Goal: Information Seeking & Learning: Check status

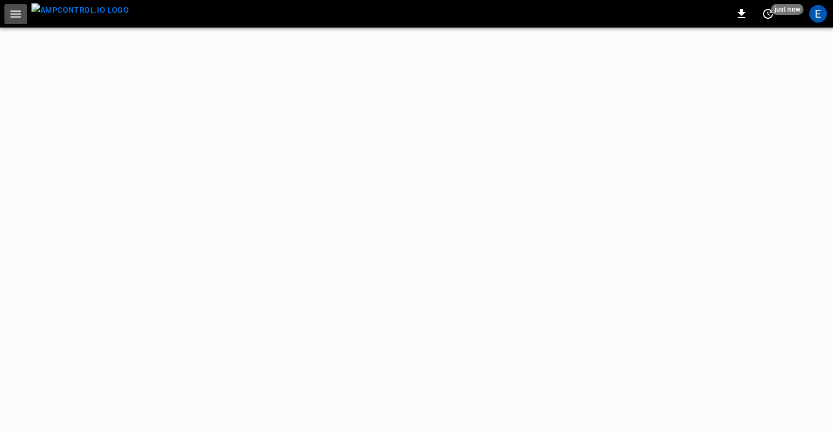
click at [8, 17] on button "button" at bounding box center [15, 14] width 23 height 20
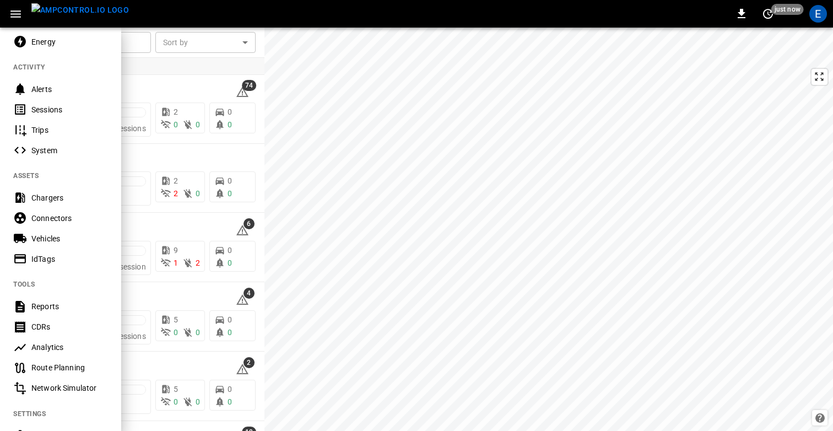
scroll to position [107, 0]
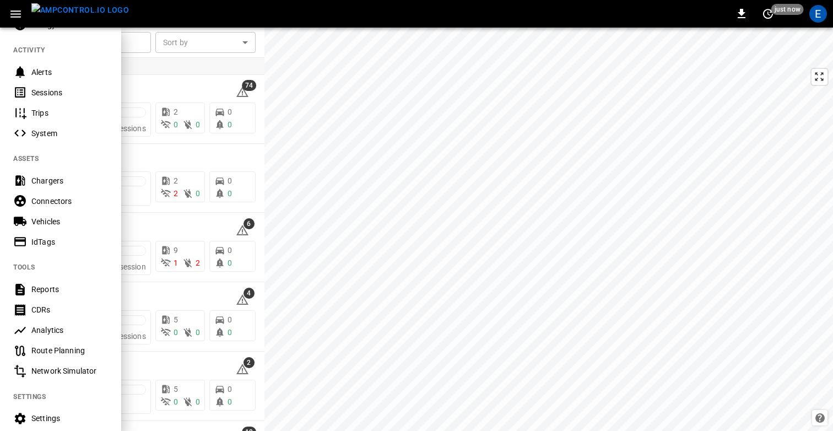
click at [48, 327] on div "Analytics" at bounding box center [69, 329] width 77 height 11
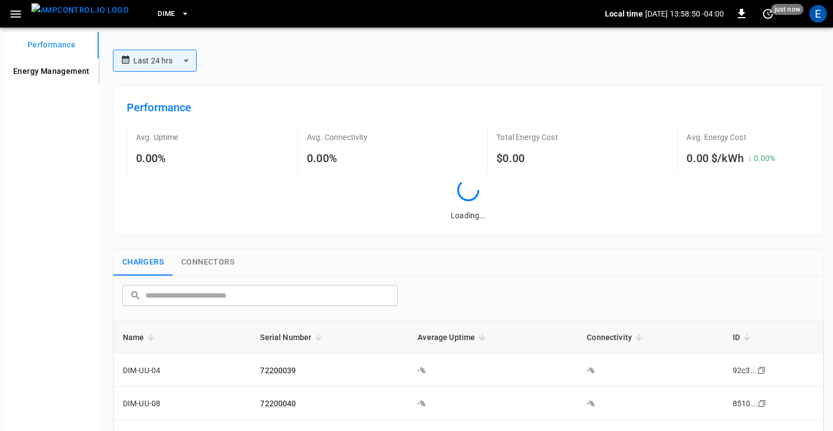
click at [46, 75] on Management "Energy Management" at bounding box center [51, 71] width 94 height 26
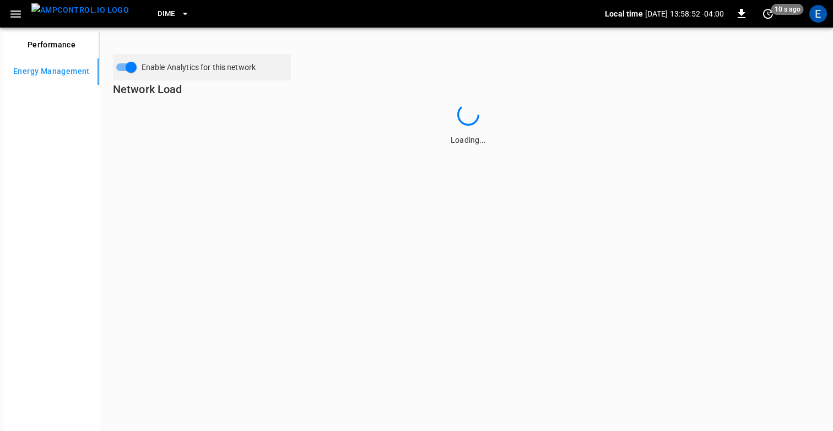
click at [40, 35] on button "Performance" at bounding box center [51, 45] width 94 height 26
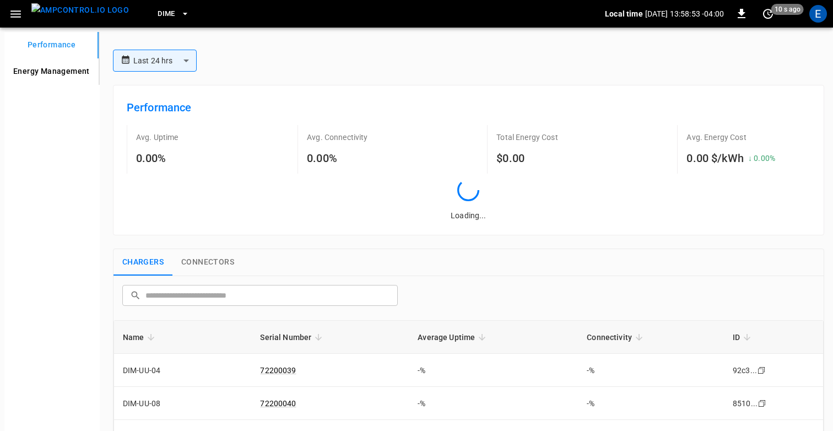
click at [311, 59] on div "**********" at bounding box center [469, 61] width 720 height 22
click at [59, 72] on Management "Energy Management" at bounding box center [51, 71] width 94 height 26
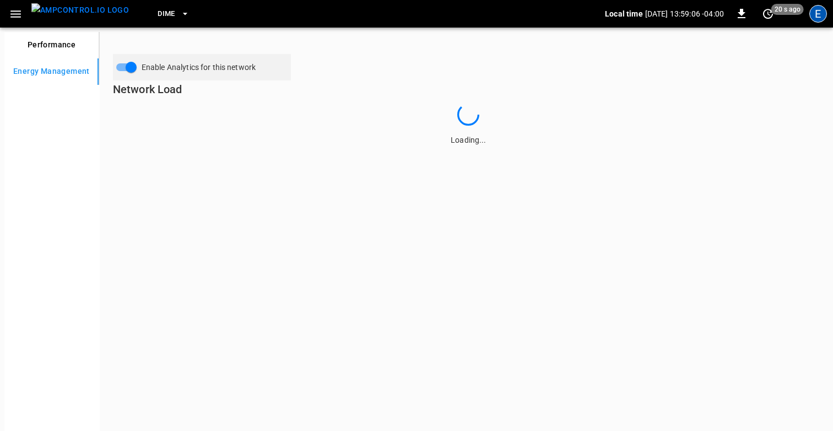
click at [816, 14] on div "E" at bounding box center [818, 14] width 18 height 18
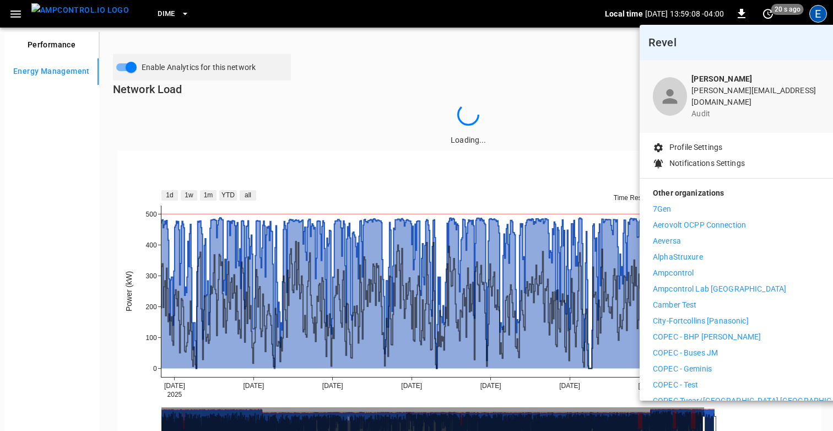
click at [570, 113] on div at bounding box center [416, 215] width 833 height 431
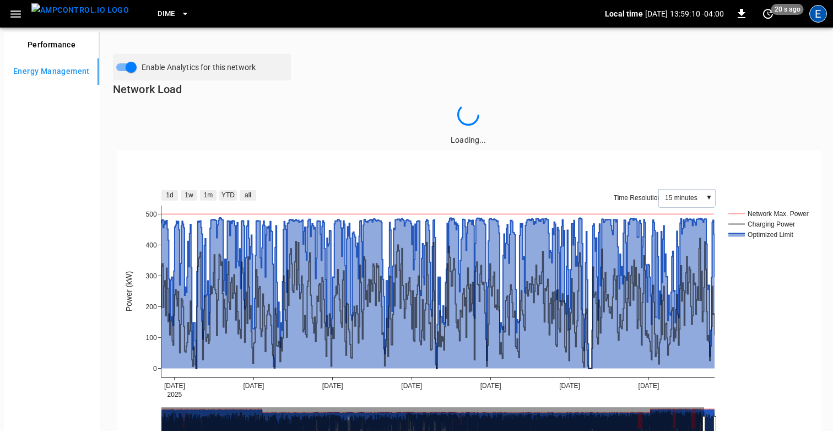
click at [815, 15] on div "E" at bounding box center [818, 14] width 18 height 18
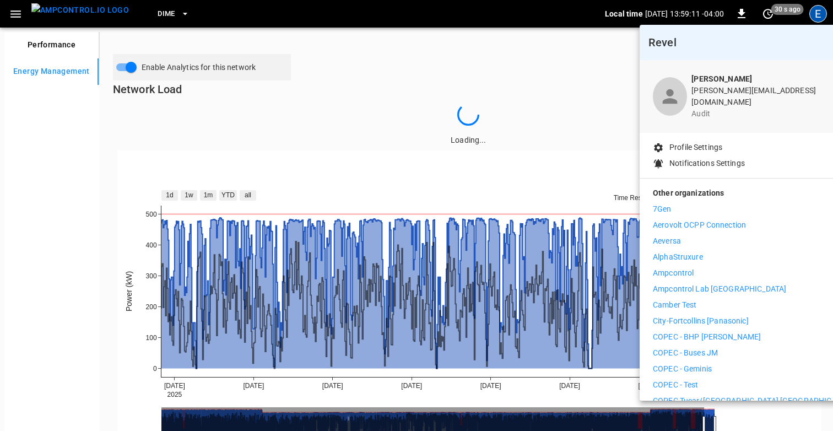
click at [815, 15] on div at bounding box center [416, 215] width 833 height 431
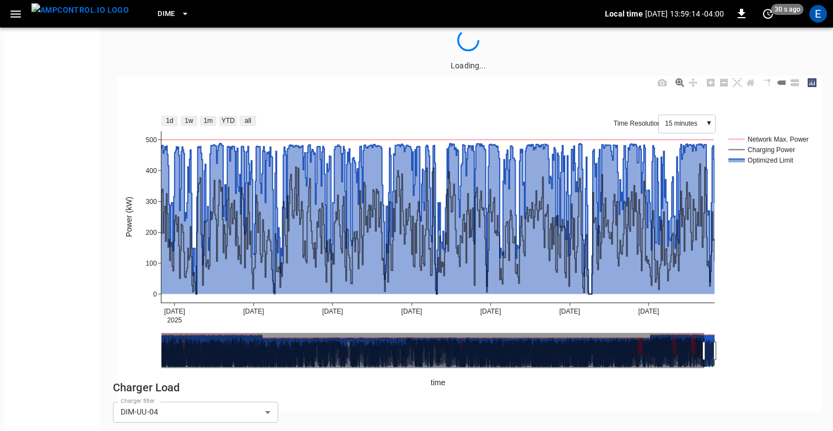
scroll to position [80, 0]
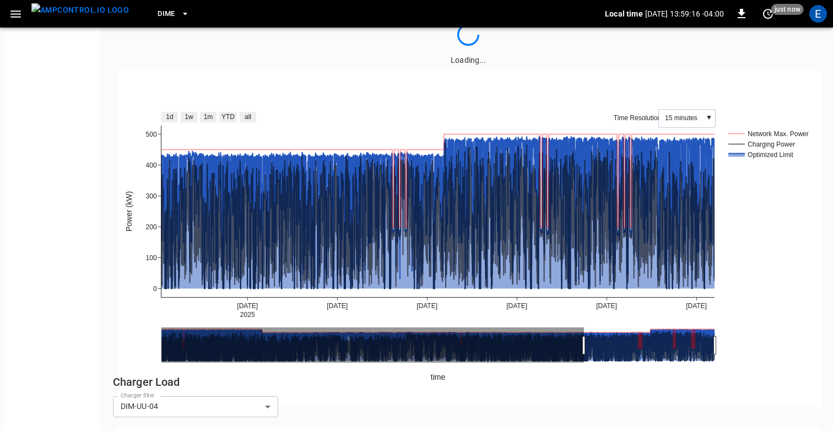
drag, startPoint x: 705, startPoint y: 346, endPoint x: 578, endPoint y: 342, distance: 126.2
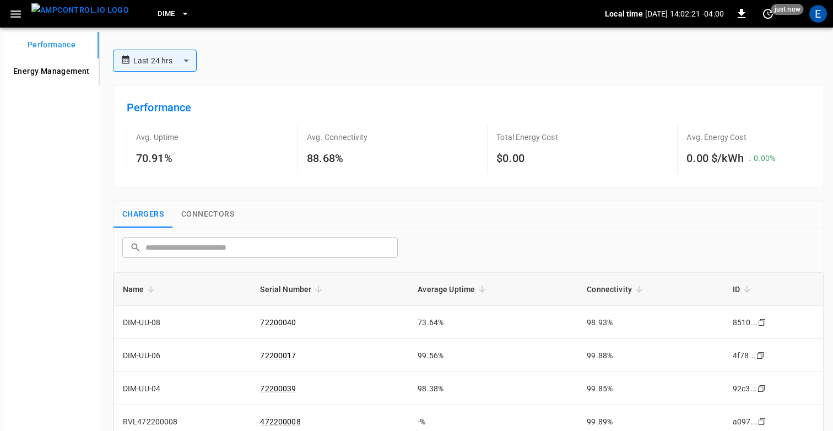
click at [50, 15] on img "menu" at bounding box center [80, 10] width 98 height 14
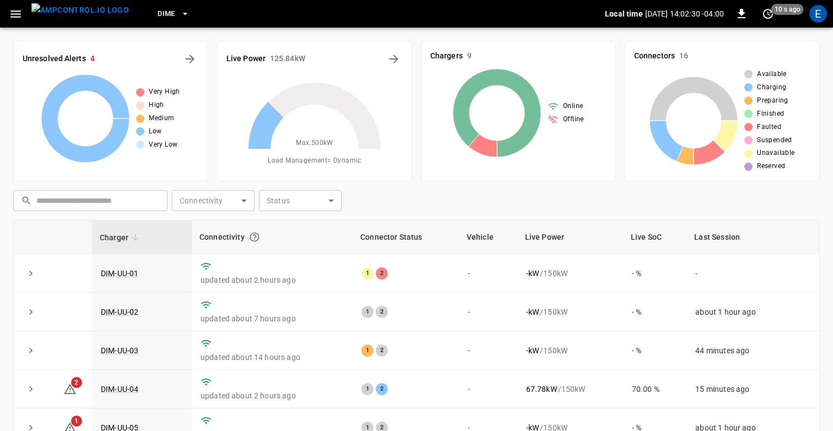
click at [16, 18] on icon "button" at bounding box center [16, 14] width 14 height 14
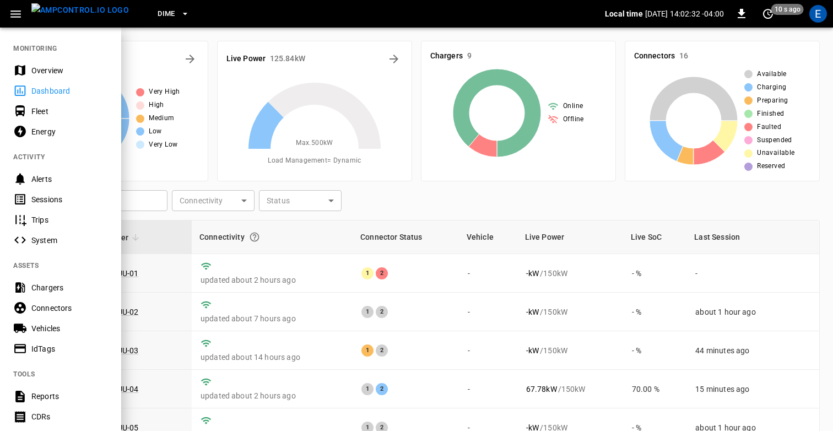
click at [44, 332] on div "Vehicles" at bounding box center [69, 328] width 77 height 11
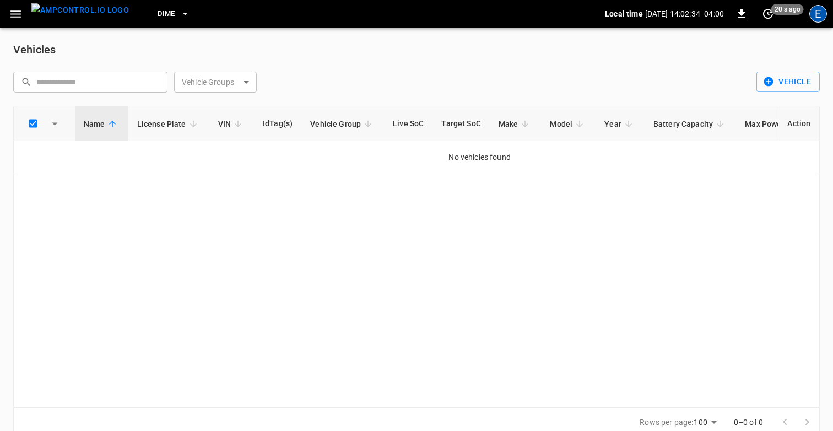
click at [816, 11] on div "E" at bounding box center [818, 14] width 18 height 18
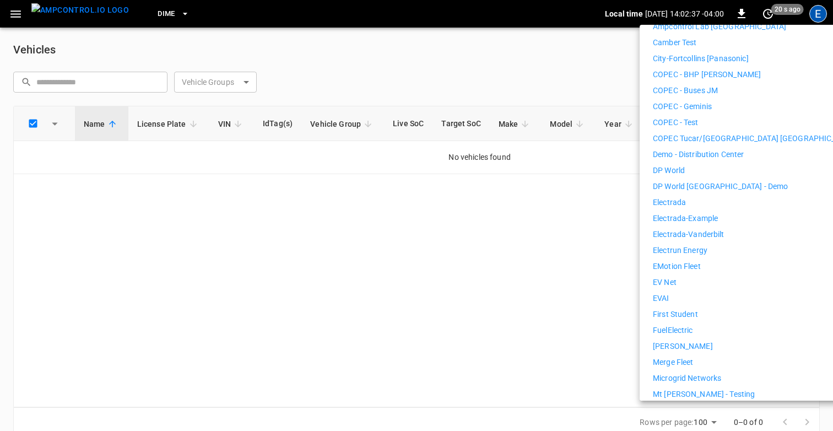
scroll to position [268, 0]
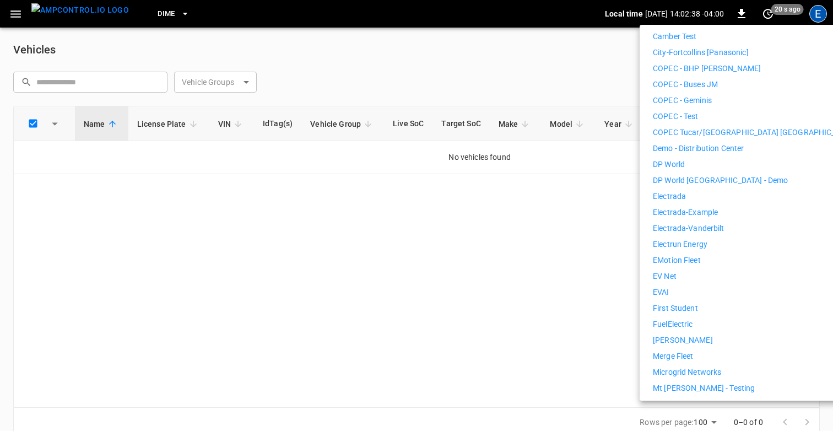
click at [679, 191] on p "Electrada" at bounding box center [669, 197] width 33 height 12
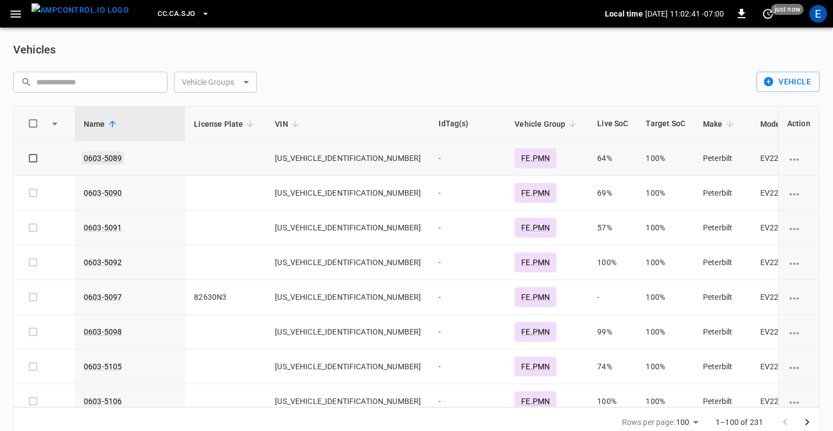
click at [104, 156] on link "0603-5089" at bounding box center [103, 157] width 42 height 13
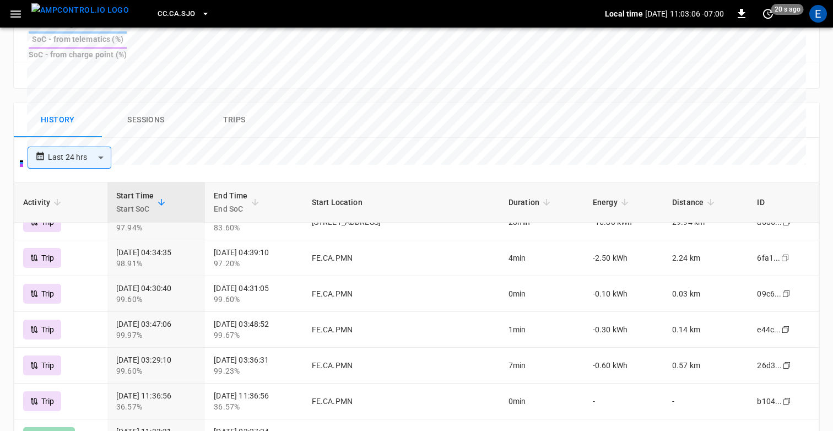
scroll to position [564, 0]
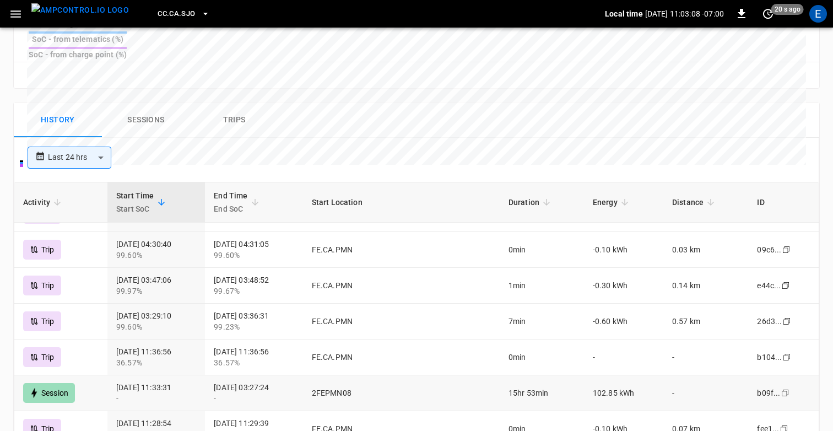
click at [609, 375] on td "102.85 kWh" at bounding box center [623, 393] width 79 height 36
click at [612, 304] on td "-0.60 kWh" at bounding box center [623, 322] width 79 height 36
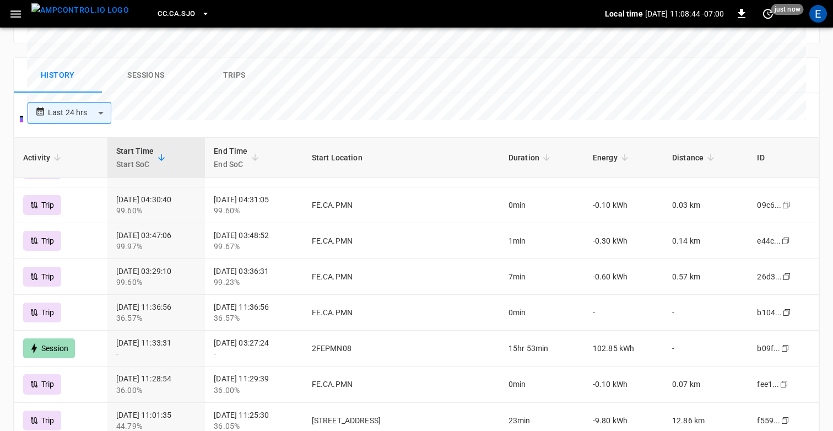
scroll to position [569, 0]
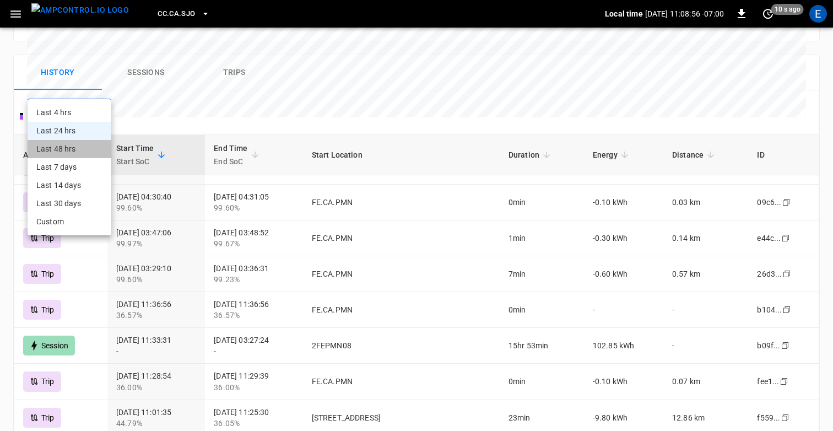
click at [64, 147] on li "Last 48 hrs" at bounding box center [70, 149] width 84 height 18
type input "**********"
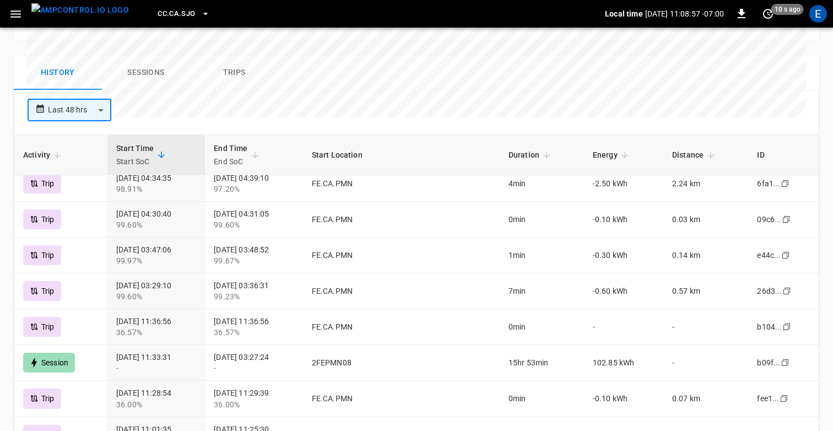
scroll to position [605, 0]
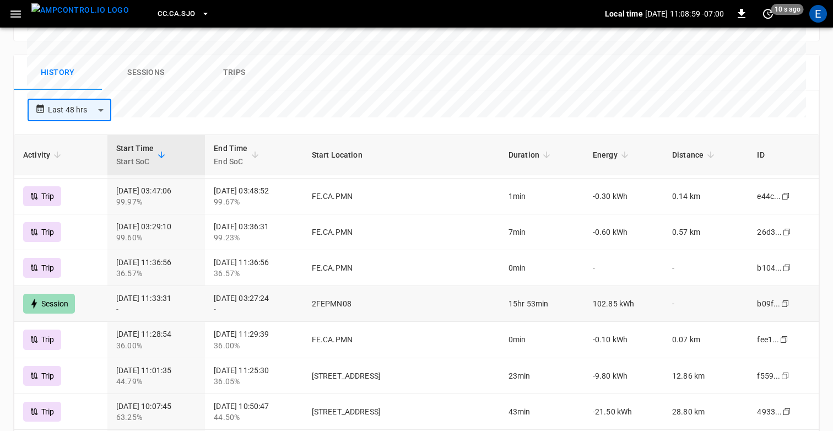
click at [62, 294] on div "Session" at bounding box center [49, 304] width 52 height 20
click at [42, 294] on div "Session" at bounding box center [49, 304] width 52 height 20
click at [148, 55] on button "Sessions" at bounding box center [146, 72] width 88 height 35
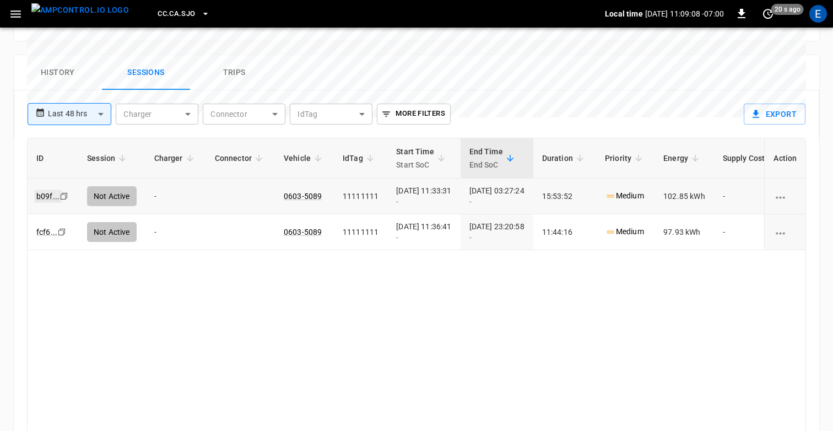
click at [46, 189] on link "b09f ..." at bounding box center [48, 195] width 28 height 13
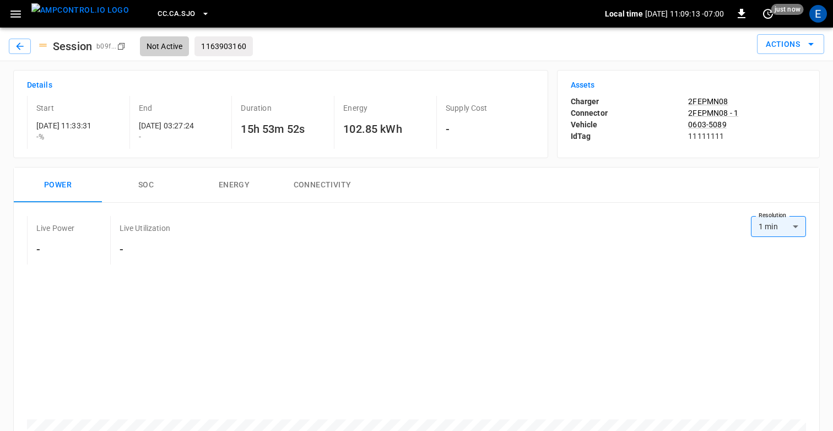
click at [167, 189] on button "SOC" at bounding box center [146, 184] width 88 height 35
click at [13, 48] on button "button" at bounding box center [20, 46] width 22 height 15
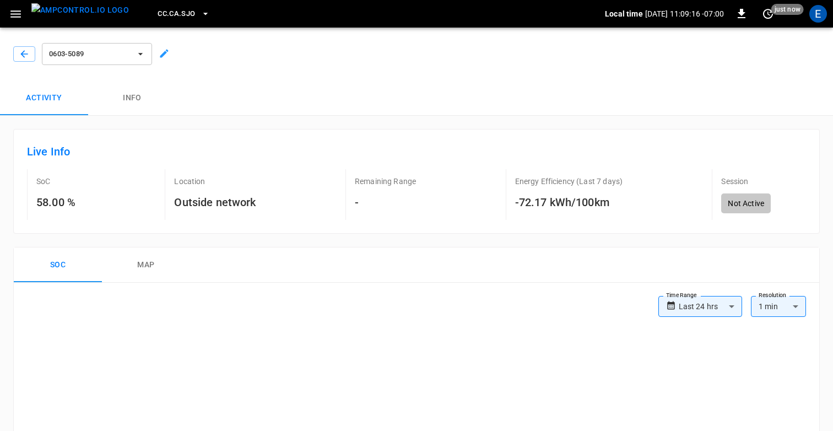
scroll to position [594, 0]
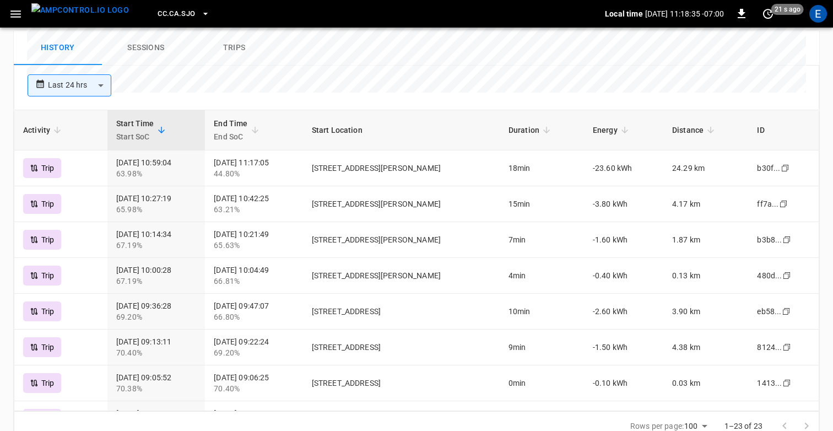
click at [12, 15] on icon "button" at bounding box center [16, 14] width 14 height 14
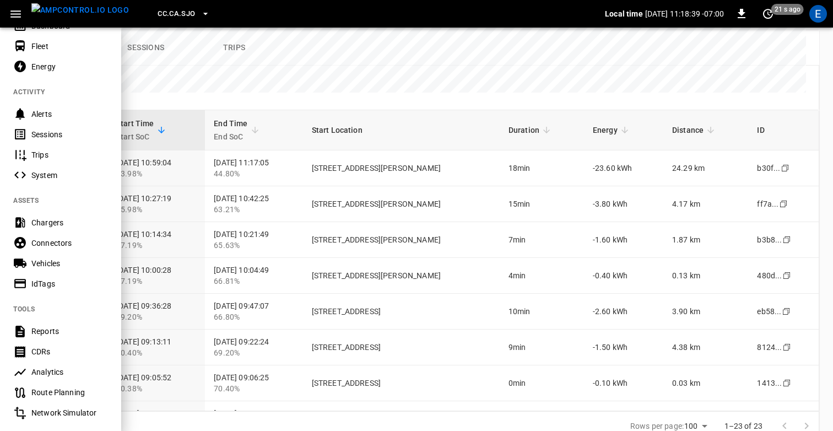
scroll to position [68, 0]
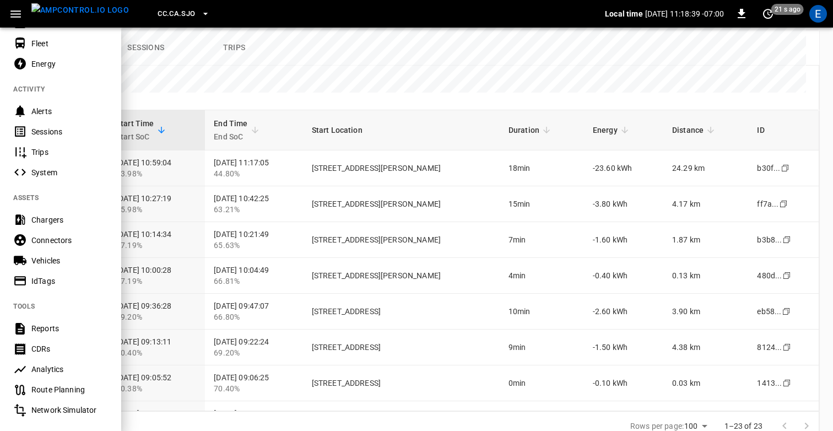
click at [55, 364] on div "Analytics" at bounding box center [69, 369] width 77 height 11
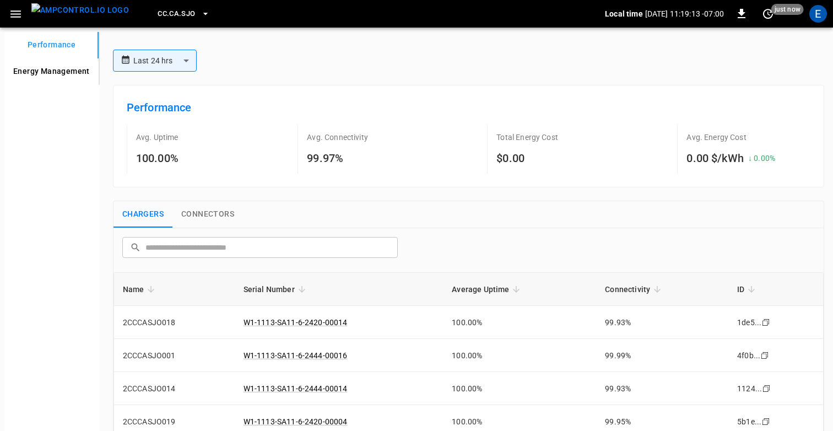
click at [374, 86] on div "Performance Avg. Uptime 100.00% Avg. Connectivity 99.97% Total Energy Cost $0.0…" at bounding box center [468, 136] width 711 height 102
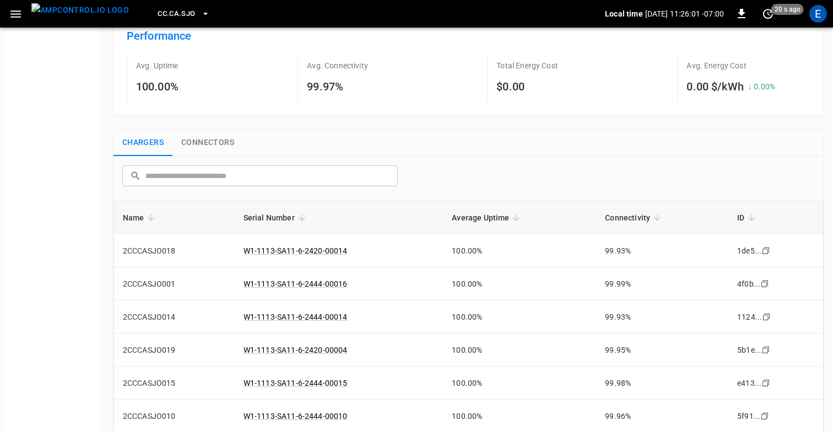
scroll to position [81, 0]
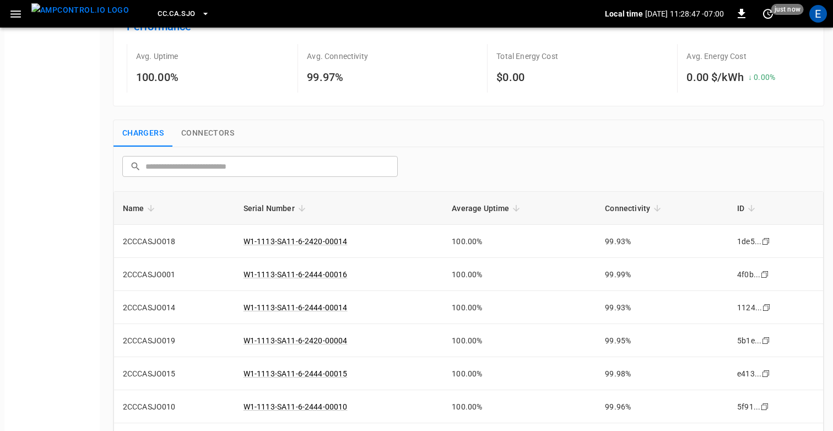
click at [208, 128] on button "Connectors" at bounding box center [207, 133] width 71 height 26
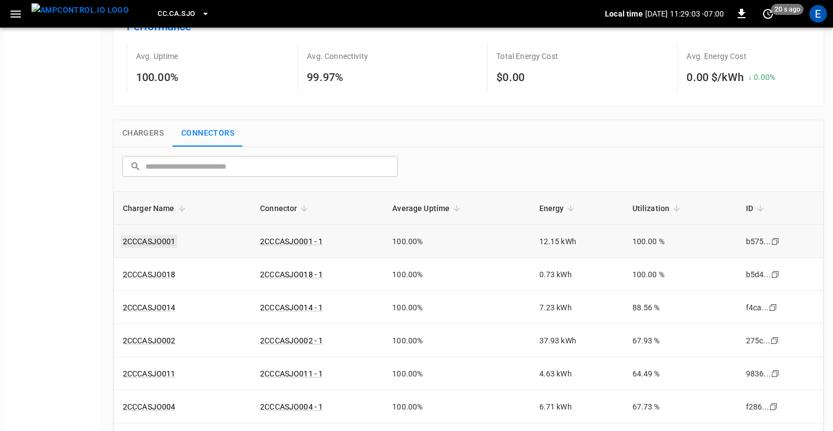
click at [153, 241] on link "2CCCASJO001" at bounding box center [149, 241] width 57 height 13
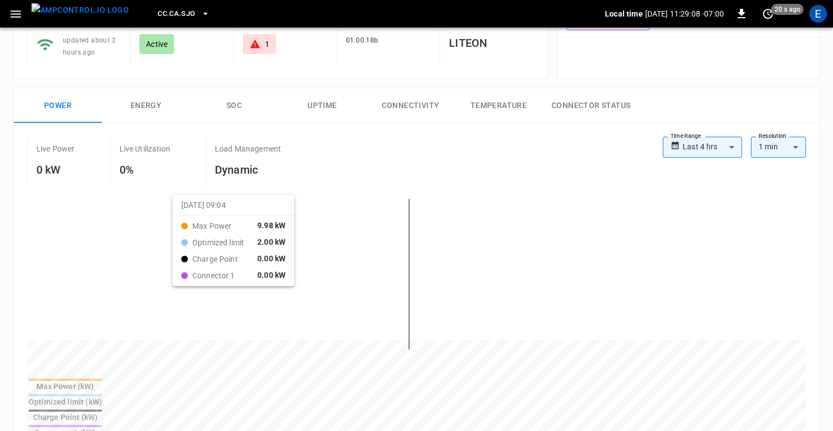
scroll to position [120, 0]
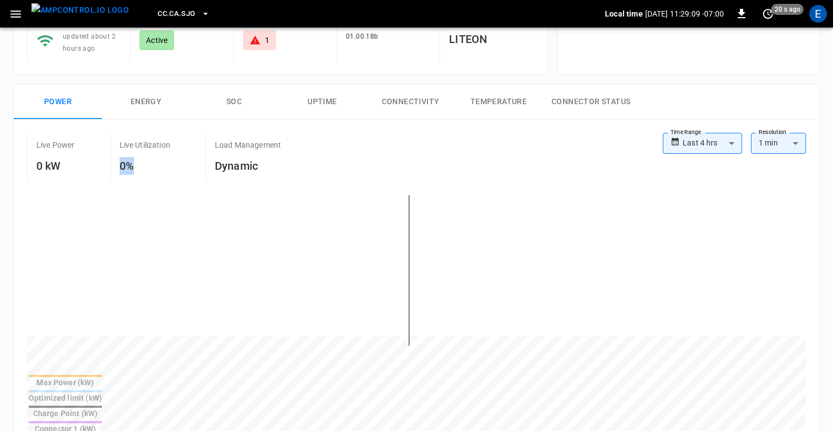
drag, startPoint x: 119, startPoint y: 161, endPoint x: 159, endPoint y: 172, distance: 41.6
click at [144, 167] on h6 "0%" at bounding box center [145, 166] width 51 height 18
click at [159, 172] on h6 "0%" at bounding box center [145, 166] width 51 height 18
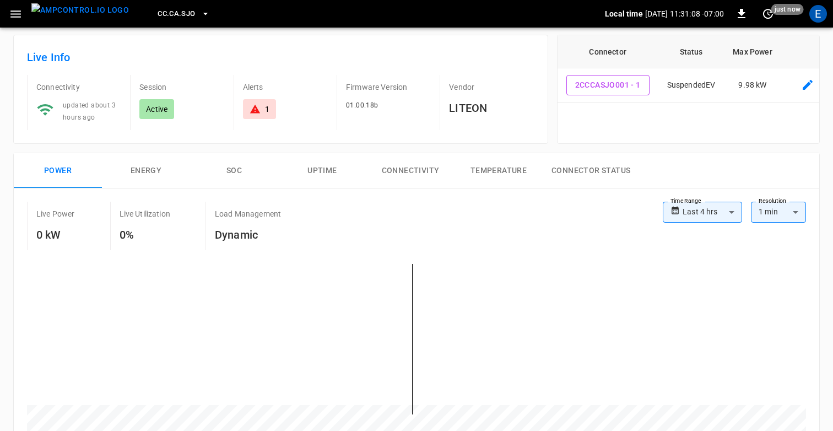
scroll to position [0, 0]
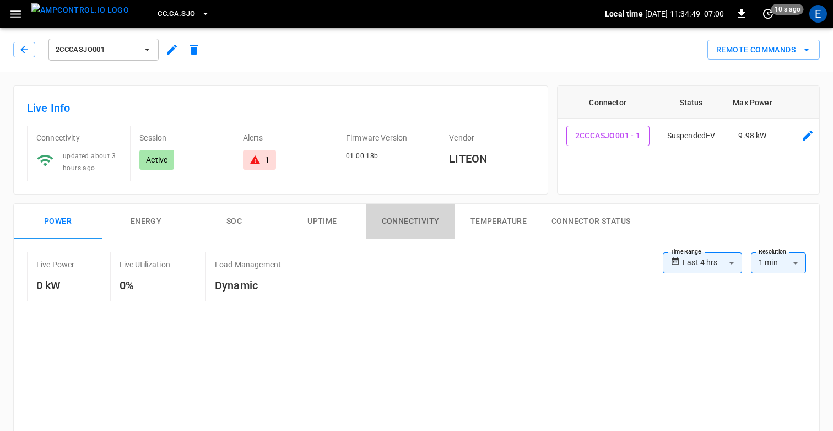
click at [396, 209] on button "Connectivity" at bounding box center [410, 221] width 88 height 35
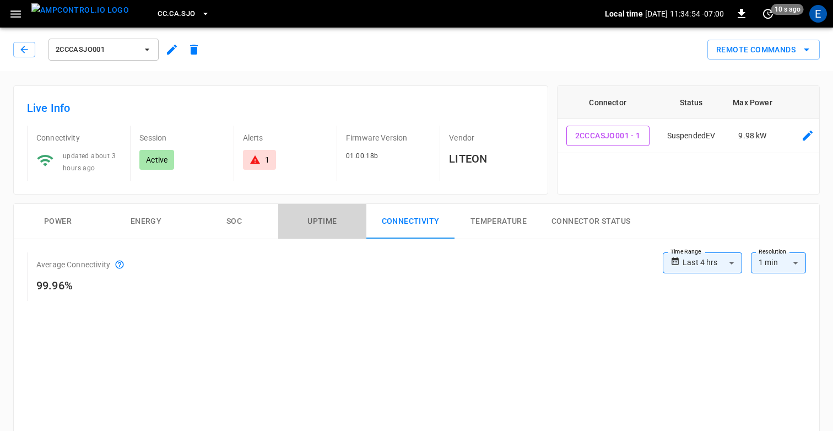
click at [312, 208] on button "Uptime" at bounding box center [322, 221] width 88 height 35
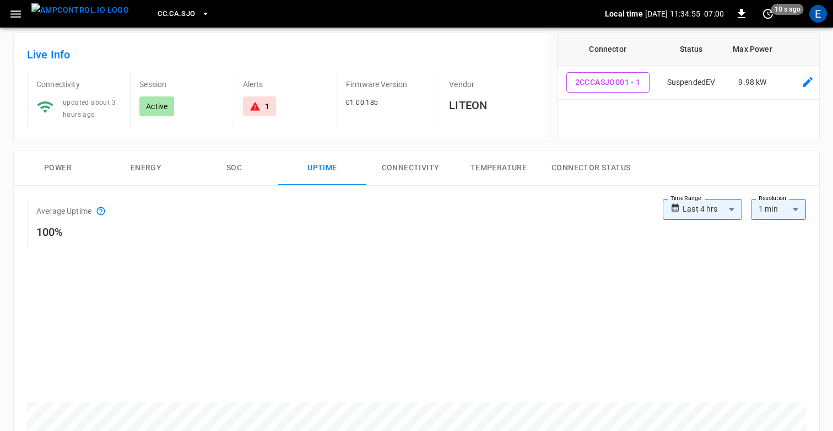
scroll to position [65, 0]
